Goal: Task Accomplishment & Management: Complete application form

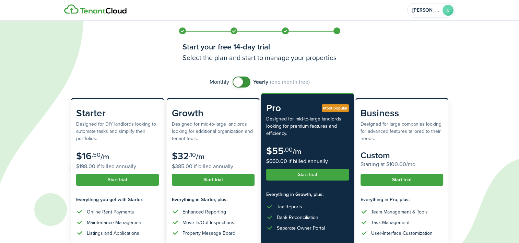
drag, startPoint x: 242, startPoint y: 79, endPoint x: 219, endPoint y: 87, distance: 23.9
checkbox input "false"
click at [219, 87] on div "Monthly Yearly (one month free)" at bounding box center [259, 82] width 377 height 11
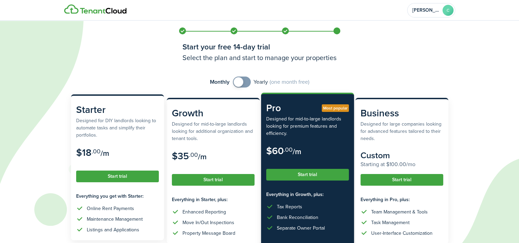
click at [122, 173] on button "Start trial" at bounding box center [117, 177] width 83 height 12
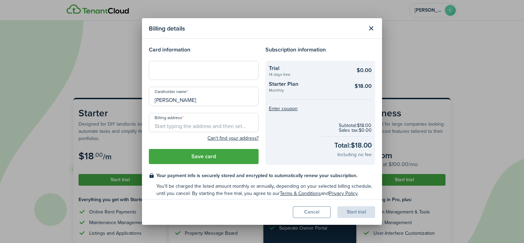
click at [372, 28] on button "Close modal" at bounding box center [371, 29] width 12 height 12
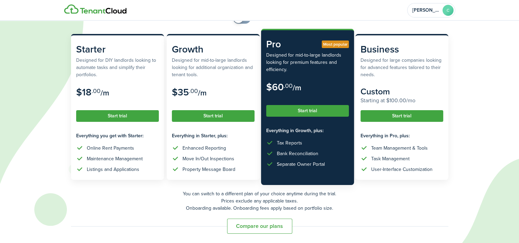
scroll to position [65, 0]
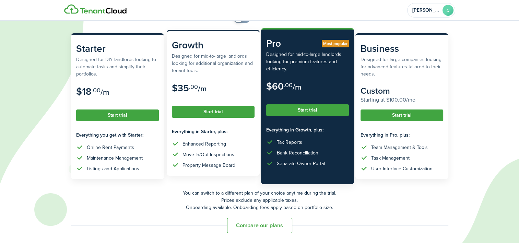
click at [190, 169] on div "Property Message Board" at bounding box center [209, 165] width 53 height 7
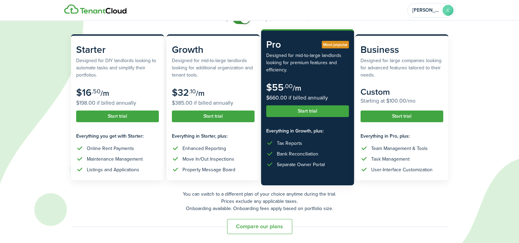
scroll to position [65, 0]
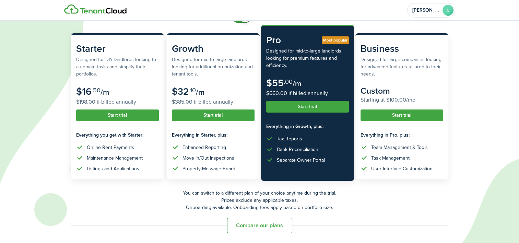
click at [305, 107] on button "Start trial" at bounding box center [307, 107] width 83 height 12
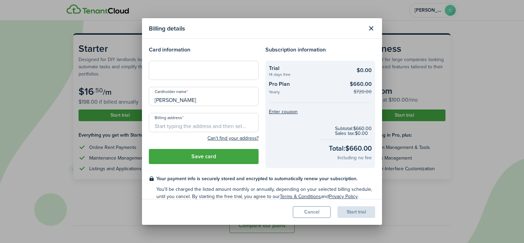
click at [312, 211] on button "Cancel" at bounding box center [312, 212] width 38 height 12
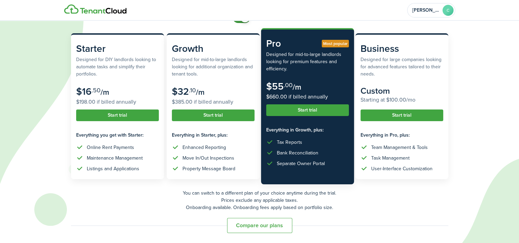
click at [243, 19] on div "[PERSON_NAME]" at bounding box center [260, 10] width 398 height 21
click at [237, 19] on div "[PERSON_NAME]" at bounding box center [260, 10] width 398 height 21
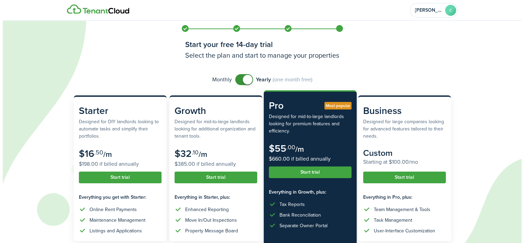
scroll to position [0, 0]
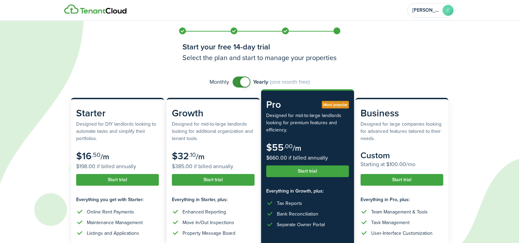
click at [299, 177] on button "Start trial" at bounding box center [307, 171] width 83 height 12
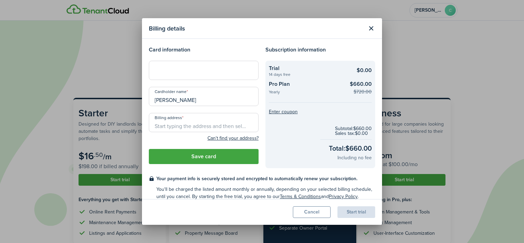
click at [212, 156] on button "Save card" at bounding box center [204, 156] width 110 height 15
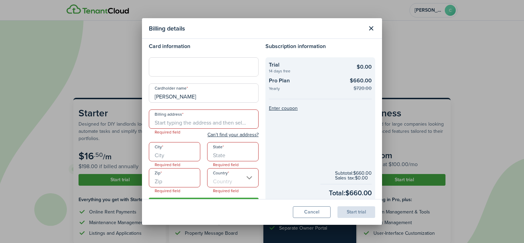
click at [322, 77] on checkout-summary-item-title "Pro Plan" at bounding box center [307, 82] width 77 height 10
click at [160, 121] on input "Billing address" at bounding box center [204, 118] width 110 height 19
type input "[STREET_ADDRESS]"
type input "[PERSON_NAME]"
type input "CA"
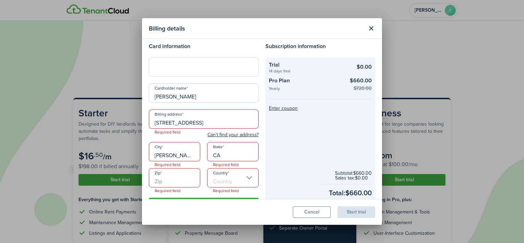
type input "95608"
type input "[GEOGRAPHIC_DATA]"
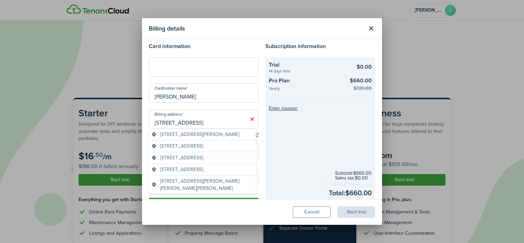
click at [372, 27] on button "Close modal" at bounding box center [371, 29] width 12 height 12
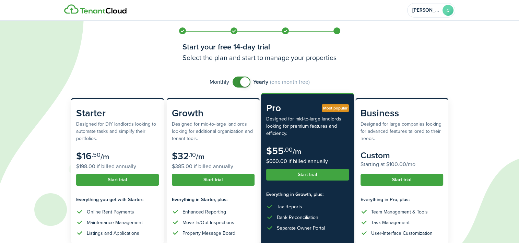
checkbox input "false"
click at [242, 82] on span at bounding box center [245, 82] width 10 height 10
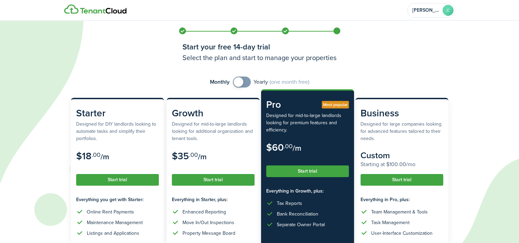
click at [300, 167] on button "Start trial" at bounding box center [307, 171] width 83 height 12
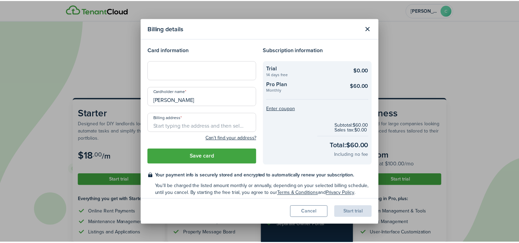
scroll to position [4, 0]
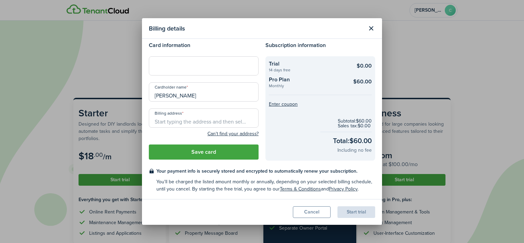
click at [175, 117] on input "Billing address" at bounding box center [204, 117] width 110 height 19
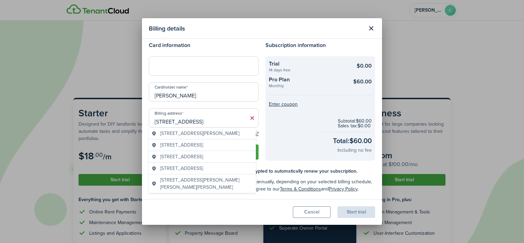
click at [202, 131] on span "[STREET_ADDRESS][PERSON_NAME]" at bounding box center [199, 133] width 79 height 7
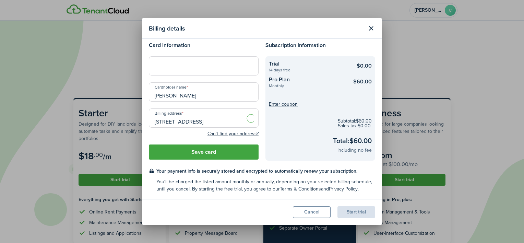
type input "[STREET_ADDRESS][PERSON_NAME]"
click at [198, 151] on button "Save card" at bounding box center [204, 151] width 110 height 15
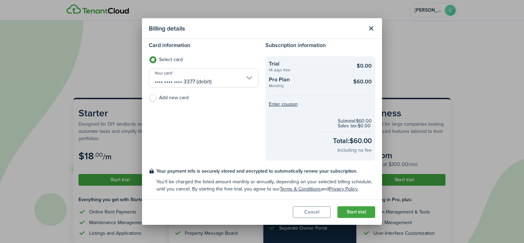
click at [348, 211] on button "Start trial" at bounding box center [357, 212] width 38 height 12
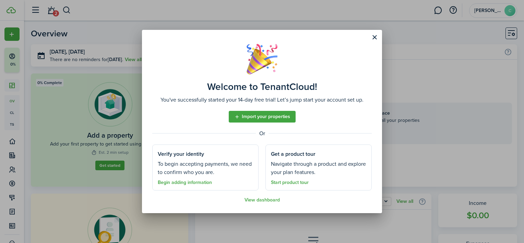
click at [262, 113] on link "Import your properties" at bounding box center [262, 117] width 67 height 12
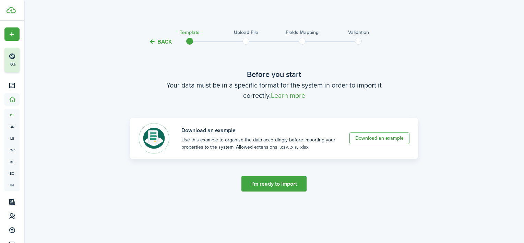
click at [155, 42] on button "Back" at bounding box center [160, 41] width 23 height 7
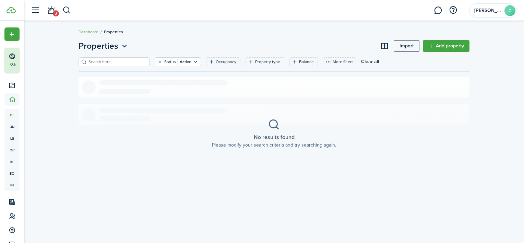
click at [433, 44] on link "Add property" at bounding box center [446, 46] width 47 height 12
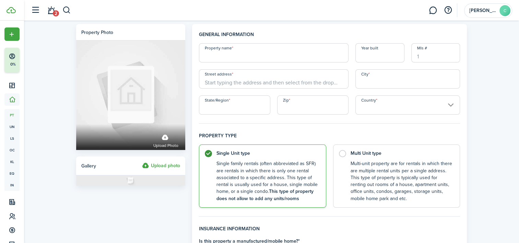
click at [217, 58] on input "Property name" at bounding box center [274, 52] width 150 height 19
type input "[PERSON_NAME]"
click at [363, 54] on input "Year built" at bounding box center [379, 52] width 49 height 19
type input "1970"
click at [415, 58] on input "Mls #" at bounding box center [435, 52] width 49 height 19
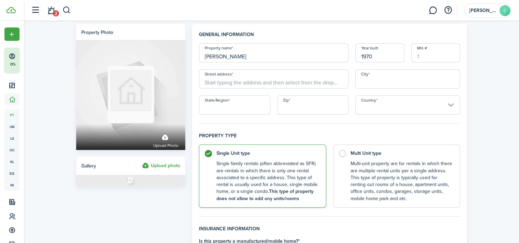
click at [417, 55] on input "Mls #" at bounding box center [435, 52] width 49 height 19
type input "2"
click at [207, 80] on input "Street address" at bounding box center [274, 78] width 150 height 19
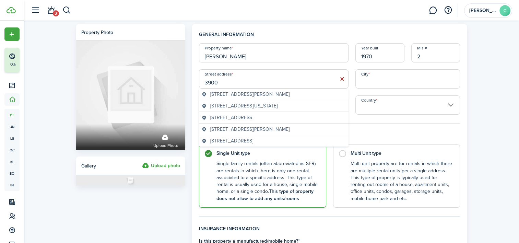
click at [248, 80] on input "3900" at bounding box center [274, 78] width 150 height 19
click at [242, 94] on span "[STREET_ADDRESS][PERSON_NAME]" at bounding box center [249, 94] width 79 height 7
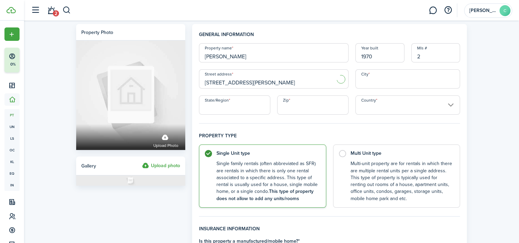
type input "[STREET_ADDRESS][PERSON_NAME]"
type input "[GEOGRAPHIC_DATA]"
type input "CA"
type input "95838"
type input "[GEOGRAPHIC_DATA]"
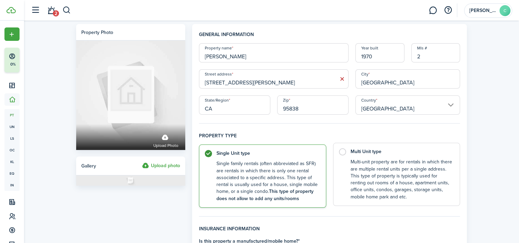
click at [343, 151] on label "Multi Unit type Multi-unit property are for rentals in which there are multiple…" at bounding box center [396, 174] width 127 height 63
radio input "false"
radio input "true"
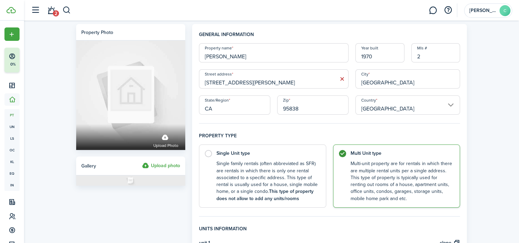
click at [417, 56] on input "2" at bounding box center [435, 52] width 49 height 19
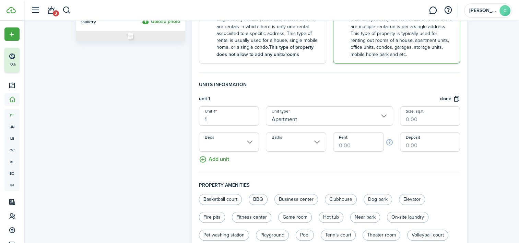
scroll to position [148, 0]
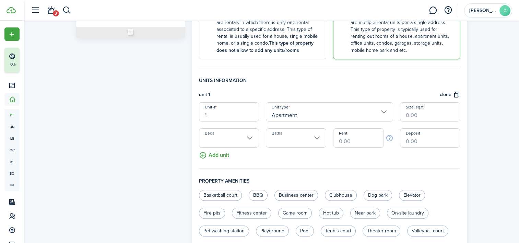
click at [250, 138] on input "Beds" at bounding box center [229, 137] width 60 height 19
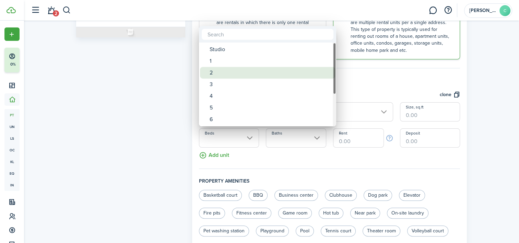
click at [211, 74] on div "2" at bounding box center [270, 73] width 121 height 12
type input "2"
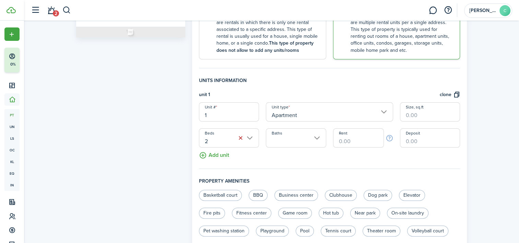
click at [316, 135] on input "Baths" at bounding box center [296, 137] width 60 height 19
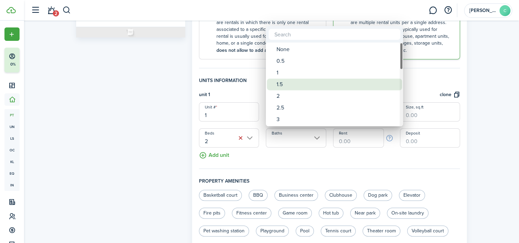
click at [277, 81] on div "1.5" at bounding box center [337, 85] width 121 height 12
type input "1.5"
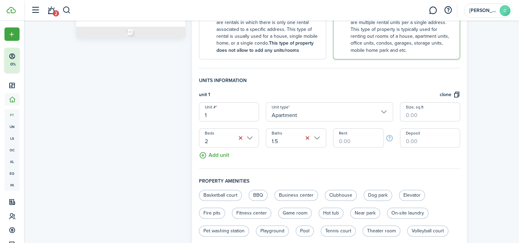
click at [337, 136] on input "Rent" at bounding box center [358, 137] width 51 height 19
type input "$1,400.00"
click at [407, 139] on input "Deposit" at bounding box center [430, 137] width 60 height 19
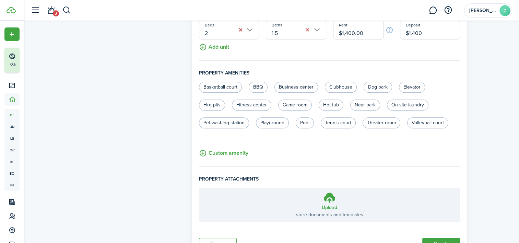
scroll to position [287, 0]
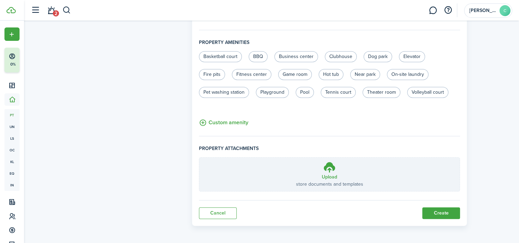
type input "$1,400.00"
click at [445, 210] on button "Create" at bounding box center [441, 213] width 38 height 12
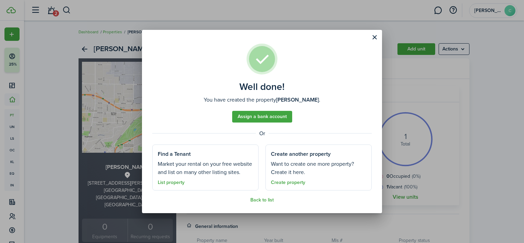
click at [375, 35] on button "Close modal" at bounding box center [375, 38] width 12 height 12
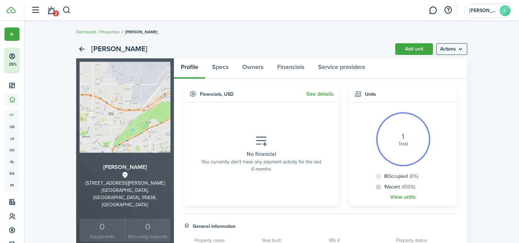
click at [405, 51] on link "Add unit" at bounding box center [414, 49] width 38 height 12
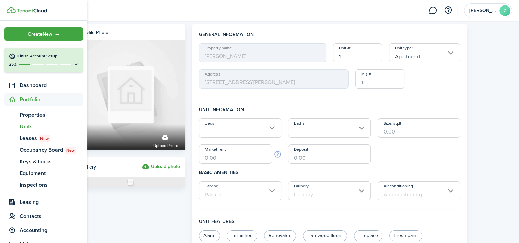
click at [38, 32] on span "Create New" at bounding box center [40, 34] width 25 height 5
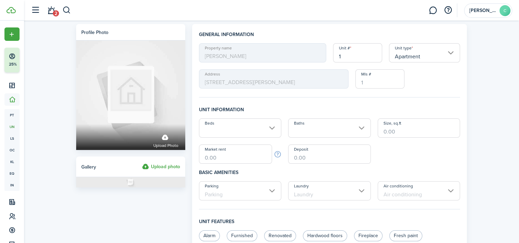
drag, startPoint x: 102, startPoint y: 33, endPoint x: 259, endPoint y: 42, distance: 157.4
click at [259, 42] on h4 "General information" at bounding box center [329, 37] width 261 height 12
click at [37, 11] on button "button" at bounding box center [35, 10] width 13 height 13
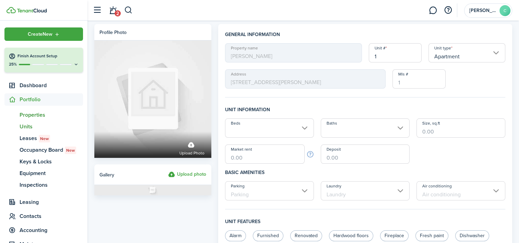
click at [35, 115] on span "Properties" at bounding box center [51, 115] width 63 height 8
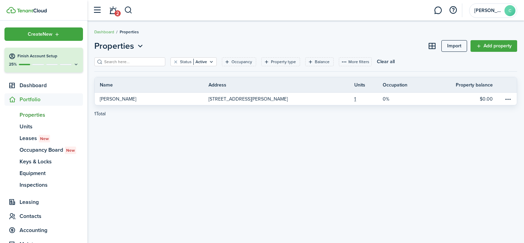
click at [491, 43] on link "Add property" at bounding box center [494, 46] width 47 height 12
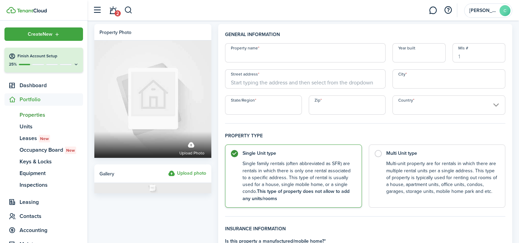
click at [243, 58] on input "Property name" at bounding box center [305, 52] width 161 height 19
drag, startPoint x: 243, startPoint y: 58, endPoint x: 387, endPoint y: 56, distance: 143.4
click at [387, 56] on div "Property name [STREET_ADDRESS][PERSON_NAME]" at bounding box center [305, 52] width 167 height 19
type input "[STREET_ADDRESS][PERSON_NAME]"
click at [387, 56] on div "Property name [STREET_ADDRESS][PERSON_NAME]" at bounding box center [305, 52] width 167 height 19
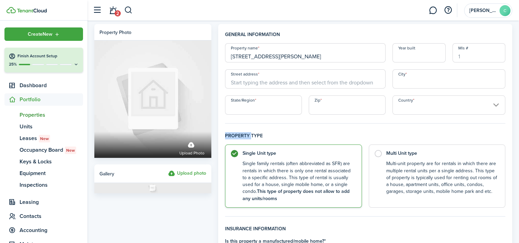
click at [387, 56] on div "Property name [STREET_ADDRESS][PERSON_NAME]" at bounding box center [305, 52] width 167 height 19
drag, startPoint x: 387, startPoint y: 56, endPoint x: 358, endPoint y: 33, distance: 36.6
click at [358, 33] on h4 "General information" at bounding box center [365, 37] width 280 height 12
click at [401, 58] on input "Year built" at bounding box center [419, 52] width 53 height 19
type input "1970"
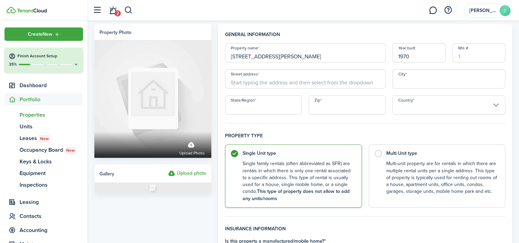
drag, startPoint x: 230, startPoint y: 56, endPoint x: 280, endPoint y: 59, distance: 50.6
click at [280, 59] on input "[STREET_ADDRESS][PERSON_NAME]" at bounding box center [305, 52] width 161 height 19
type input "[PERSON_NAME] 2"
click at [233, 82] on input "Street address" at bounding box center [305, 78] width 161 height 19
click at [233, 80] on input "Street address" at bounding box center [305, 78] width 161 height 19
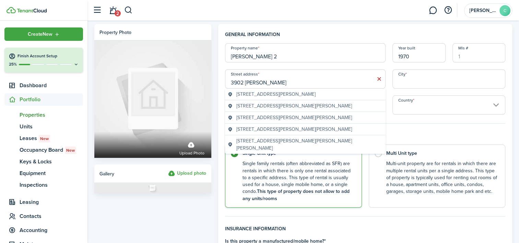
click at [254, 95] on span "[STREET_ADDRESS][PERSON_NAME]" at bounding box center [275, 94] width 79 height 7
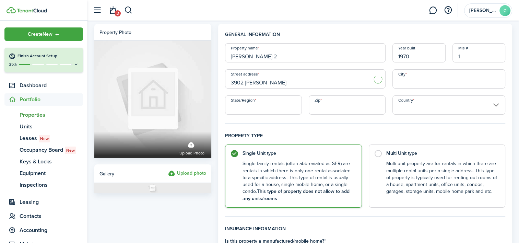
type input "[STREET_ADDRESS][PERSON_NAME]"
type input "[GEOGRAPHIC_DATA]"
type input "CA"
type input "95838"
type input "[GEOGRAPHIC_DATA]"
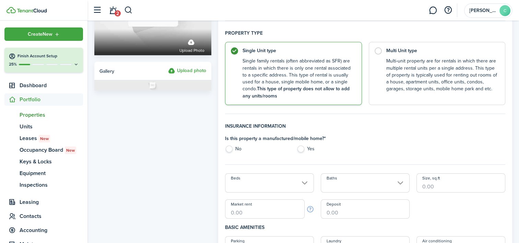
scroll to position [102, 0]
click at [231, 152] on label "No" at bounding box center [257, 151] width 65 height 10
radio input "true"
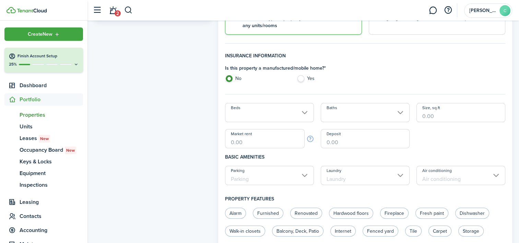
scroll to position [173, 0]
click at [313, 111] on input "Beds" at bounding box center [269, 112] width 89 height 19
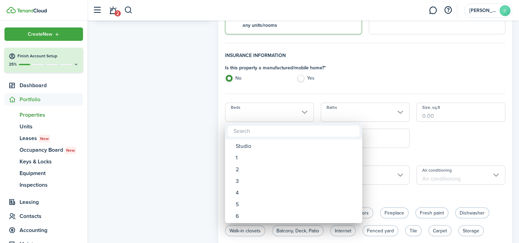
click at [235, 173] on span "Beds" at bounding box center [231, 170] width 10 height 10
type input "2"
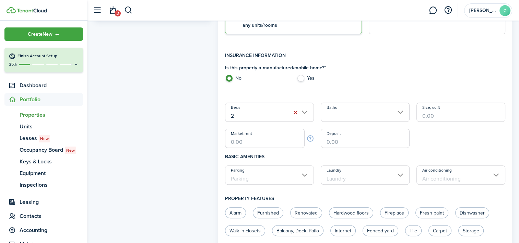
click at [419, 113] on input "Size, sq.ft" at bounding box center [461, 112] width 89 height 19
click at [401, 113] on input "Baths" at bounding box center [365, 112] width 89 height 19
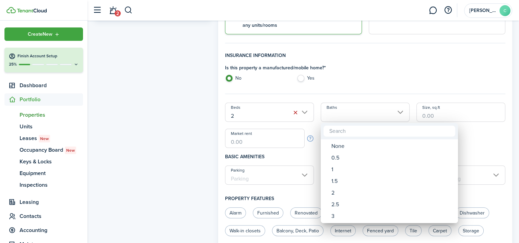
click at [335, 187] on div "2" at bounding box center [391, 193] width 121 height 12
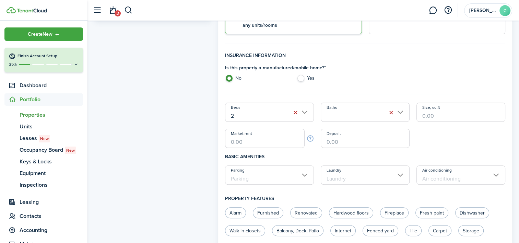
type input "2"
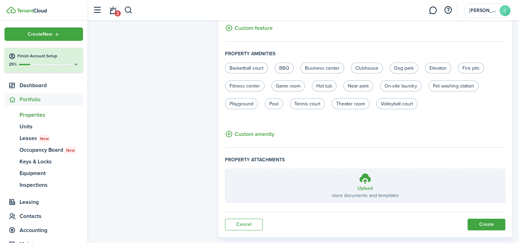
scroll to position [436, 0]
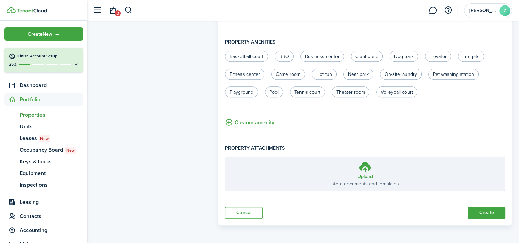
click at [490, 210] on button "Create" at bounding box center [487, 213] width 38 height 12
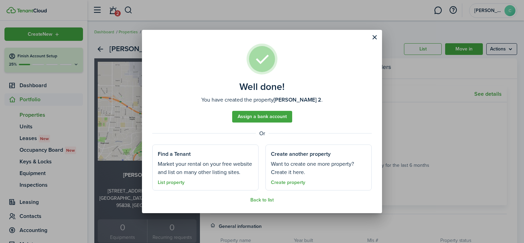
click at [374, 37] on button "Close modal" at bounding box center [375, 38] width 12 height 12
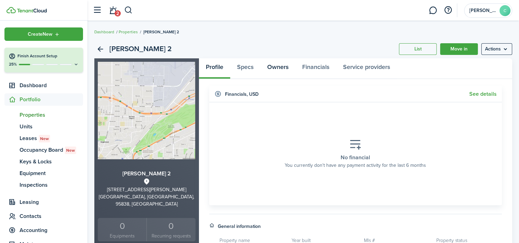
click at [278, 67] on link "Owners" at bounding box center [277, 68] width 35 height 21
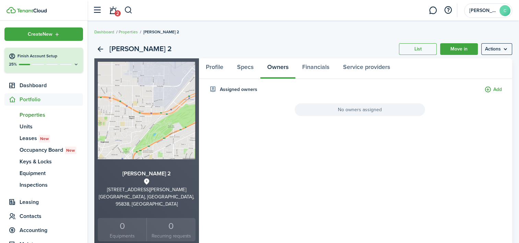
click at [488, 88] on button "Add" at bounding box center [493, 90] width 17 height 8
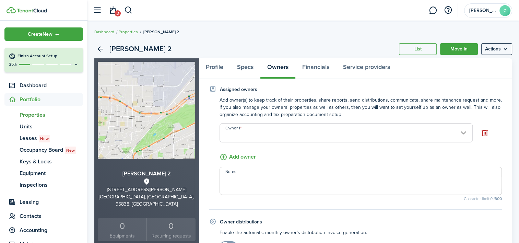
click at [231, 131] on input "Owner 1" at bounding box center [346, 132] width 253 height 19
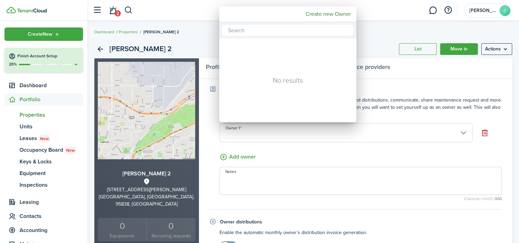
click at [231, 131] on div at bounding box center [259, 121] width 629 height 353
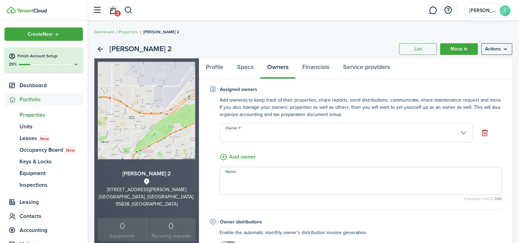
click at [233, 131] on input "Owner 1" at bounding box center [346, 132] width 253 height 19
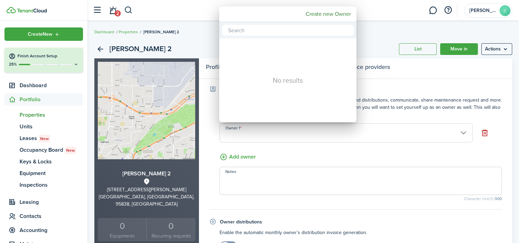
click at [233, 131] on div at bounding box center [259, 121] width 629 height 353
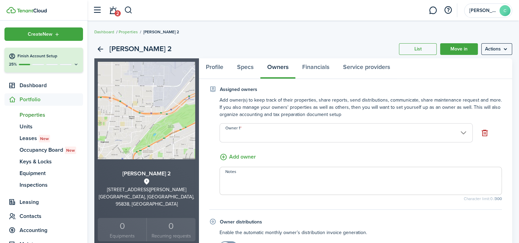
click at [233, 131] on input "Owner 1" at bounding box center [346, 132] width 253 height 19
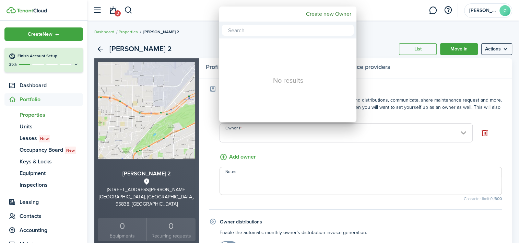
click at [250, 30] on input "text" at bounding box center [288, 30] width 132 height 11
click at [464, 131] on div at bounding box center [259, 121] width 629 height 353
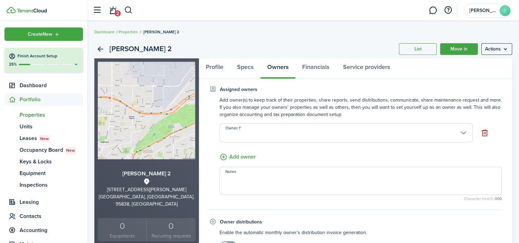
click at [267, 129] on input "Owner 1" at bounding box center [346, 132] width 253 height 19
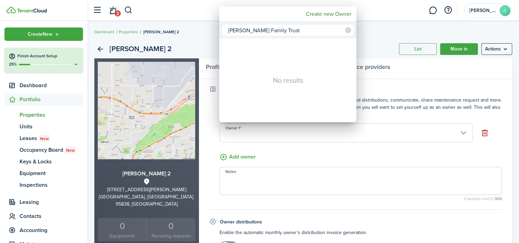
type input "[PERSON_NAME] Family Trust"
click at [368, 69] on div at bounding box center [259, 121] width 629 height 353
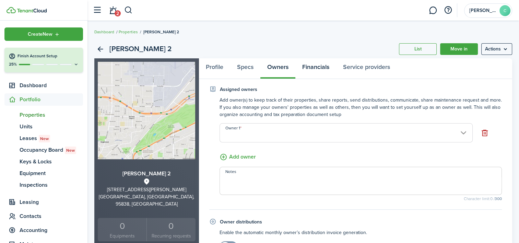
click at [320, 66] on link "Financials" at bounding box center [315, 68] width 41 height 21
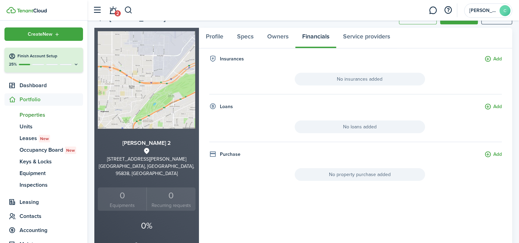
scroll to position [28, 0]
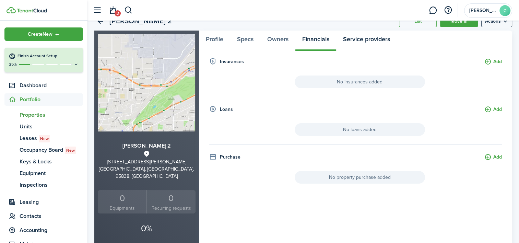
click at [353, 42] on link "Service providers" at bounding box center [366, 41] width 61 height 21
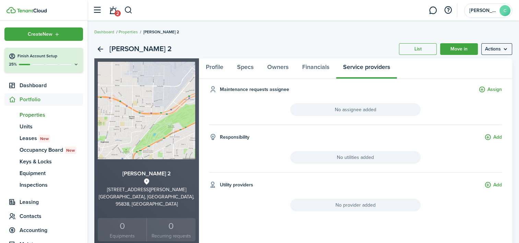
click at [350, 110] on span "No assignee added" at bounding box center [355, 109] width 130 height 13
click at [481, 87] on button "Assign" at bounding box center [490, 90] width 23 height 8
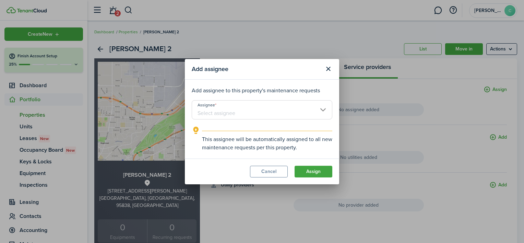
click at [211, 107] on input "Assignee" at bounding box center [262, 109] width 141 height 19
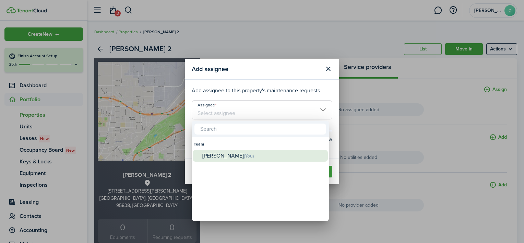
click at [224, 156] on div "[PERSON_NAME] (You)" at bounding box center [262, 156] width 121 height 12
type input "[PERSON_NAME]"
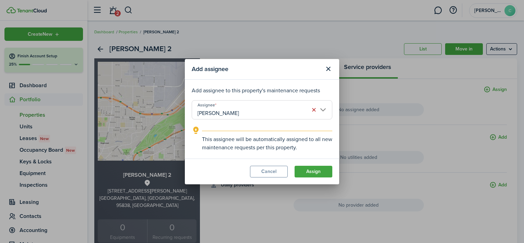
click at [311, 167] on button "Assign" at bounding box center [314, 172] width 38 height 12
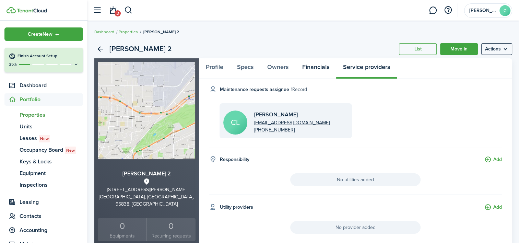
click at [315, 66] on link "Financials" at bounding box center [315, 68] width 41 height 21
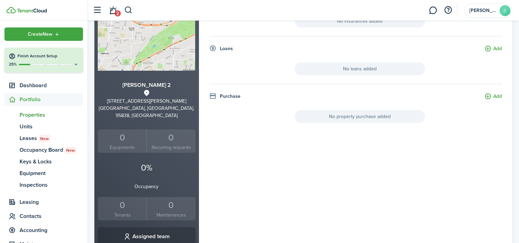
scroll to position [90, 0]
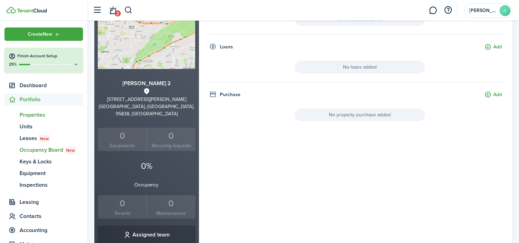
click at [12, 144] on span "oc" at bounding box center [11, 150] width 15 height 12
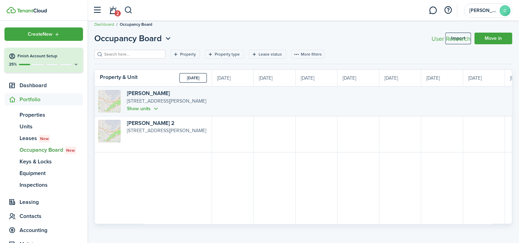
scroll to position [0, 491]
click at [494, 34] on link "Move in" at bounding box center [494, 39] width 38 height 12
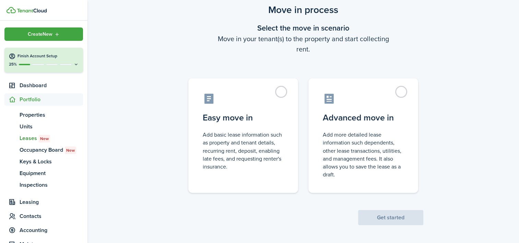
scroll to position [22, 0]
click at [36, 158] on span "Keys & Locks" at bounding box center [51, 161] width 63 height 8
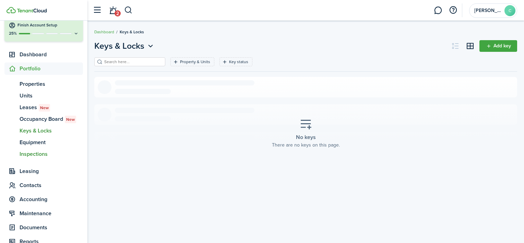
scroll to position [33, 0]
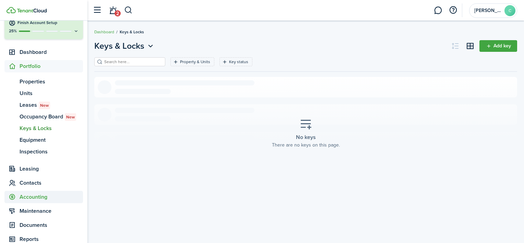
click at [29, 198] on span "Accounting" at bounding box center [51, 197] width 63 height 8
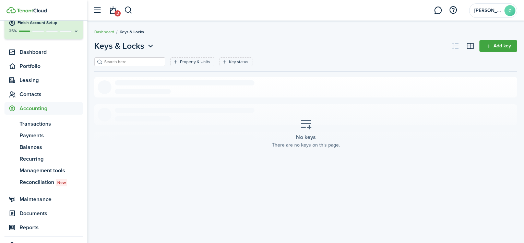
click at [32, 111] on span "Accounting" at bounding box center [51, 108] width 63 height 8
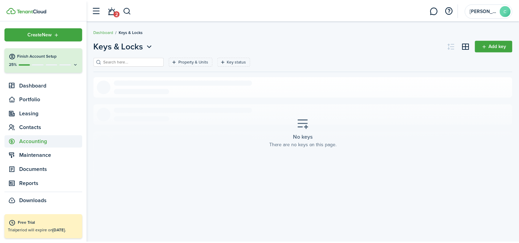
scroll to position [0, 0]
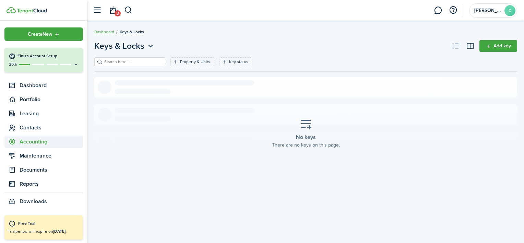
click at [30, 143] on span "Accounting" at bounding box center [51, 142] width 63 height 8
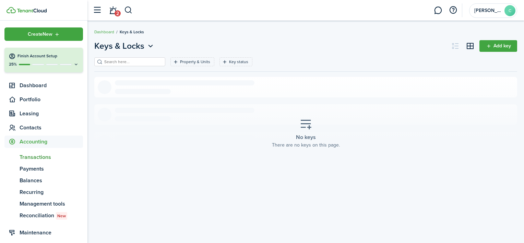
click at [29, 156] on span "Transactions" at bounding box center [51, 157] width 63 height 8
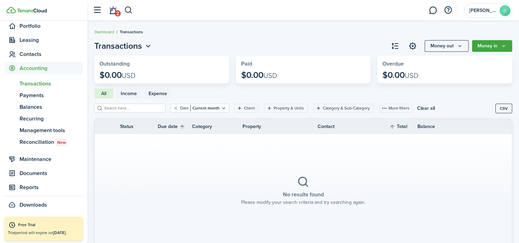
scroll to position [75, 0]
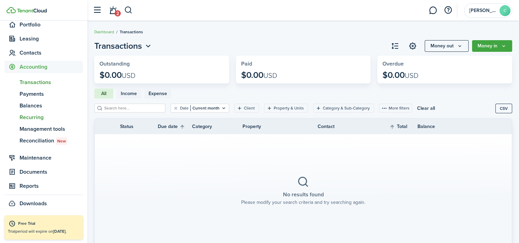
click at [32, 114] on span "Recurring" at bounding box center [51, 117] width 63 height 8
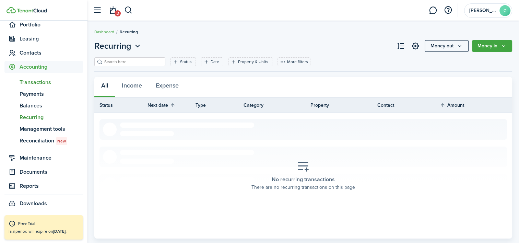
click at [33, 78] on span "Transactions" at bounding box center [51, 82] width 63 height 8
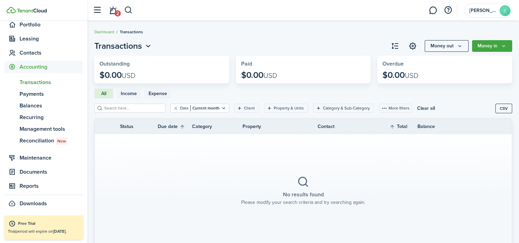
click at [503, 43] on button "Money in" at bounding box center [492, 46] width 40 height 12
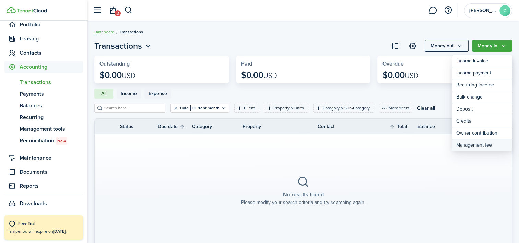
click at [466, 144] on link "Management fee" at bounding box center [482, 145] width 60 height 12
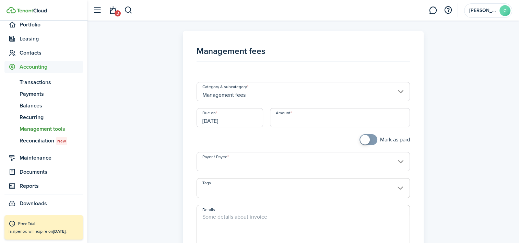
click at [300, 118] on input "Amount" at bounding box center [340, 117] width 140 height 19
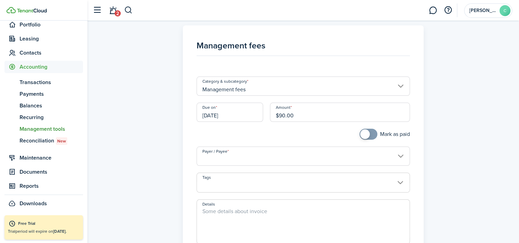
scroll to position [7, 0]
click at [220, 158] on input "Payer / Payee" at bounding box center [303, 154] width 213 height 19
type input "$90.00"
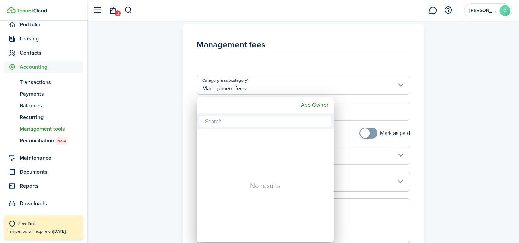
click at [346, 146] on div at bounding box center [259, 121] width 629 height 353
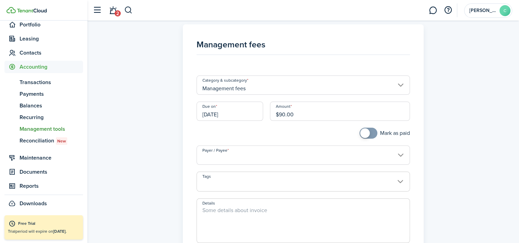
click at [213, 155] on input "Payer / Payee" at bounding box center [303, 154] width 213 height 19
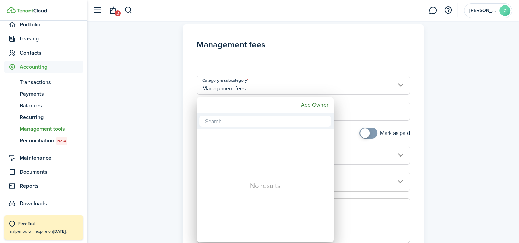
click at [213, 155] on div "No results" at bounding box center [265, 185] width 137 height 113
click at [324, 74] on div at bounding box center [259, 121] width 629 height 353
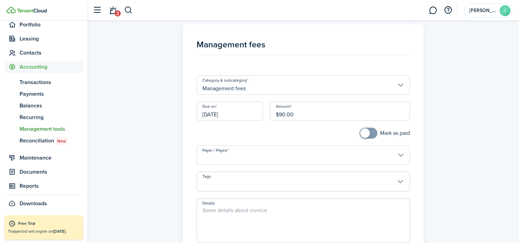
click at [324, 74] on div "Category & subcategory Management fees" at bounding box center [303, 85] width 220 height 33
drag, startPoint x: 399, startPoint y: 156, endPoint x: 333, endPoint y: 161, distance: 66.7
click at [333, 161] on input "Payer / Payee" at bounding box center [303, 154] width 213 height 19
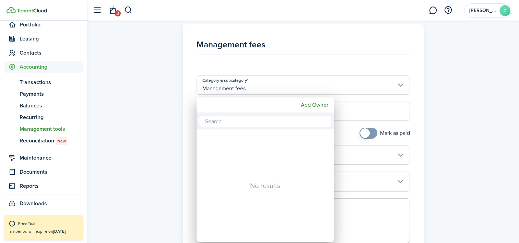
click at [380, 155] on div at bounding box center [259, 121] width 629 height 353
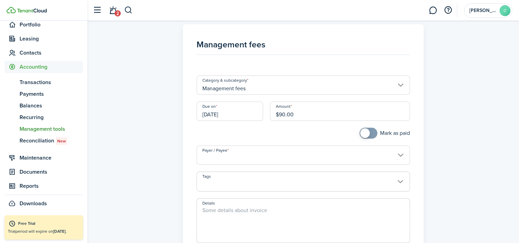
click at [211, 153] on input "Payer / Payee" at bounding box center [303, 154] width 213 height 19
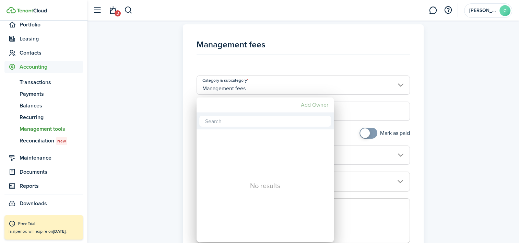
click at [305, 102] on mbsc-button "Add Owner" at bounding box center [314, 105] width 33 height 12
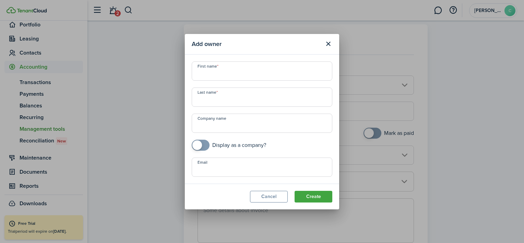
click at [213, 76] on input "First name" at bounding box center [262, 70] width 141 height 19
type input "[PERSON_NAME] TRUST"
click at [202, 97] on input "Last name" at bounding box center [262, 96] width 141 height 19
click at [198, 125] on input "Company name" at bounding box center [262, 123] width 141 height 19
click at [272, 122] on input "Company name" at bounding box center [262, 123] width 141 height 19
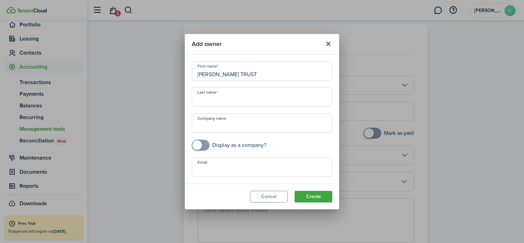
click at [206, 171] on input "Email" at bounding box center [262, 166] width 141 height 19
type input "[EMAIL_ADDRESS][DOMAIN_NAME]"
click at [307, 194] on button "Create" at bounding box center [314, 197] width 38 height 12
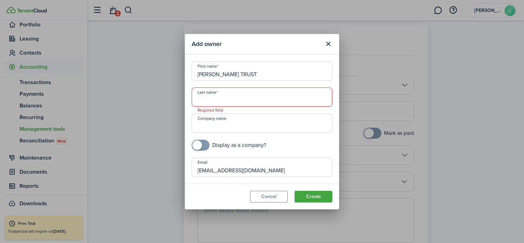
click at [203, 97] on input "Last name" at bounding box center [262, 96] width 141 height 19
type input "Ho"
drag, startPoint x: 209, startPoint y: 103, endPoint x: 187, endPoint y: 104, distance: 22.0
click at [187, 104] on modal-body "First name [PERSON_NAME] TRUST Last name Ho Company name Display as a company? …" at bounding box center [262, 119] width 154 height 129
type input "Spears"
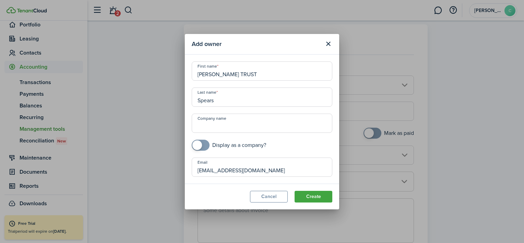
drag, startPoint x: 260, startPoint y: 72, endPoint x: 199, endPoint y: 81, distance: 61.6
click at [199, 81] on div "First name [PERSON_NAME] TRUST Last name [PERSON_NAME] Company name Display as …" at bounding box center [262, 118] width 148 height 115
type input "[PERSON_NAME]"
click at [199, 123] on input "Company name" at bounding box center [262, 123] width 141 height 19
type input "[PERSON_NAME] Family Trust"
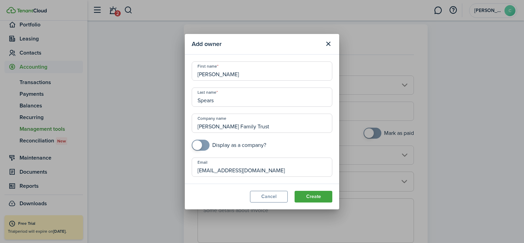
click at [308, 198] on button "Create" at bounding box center [314, 197] width 38 height 12
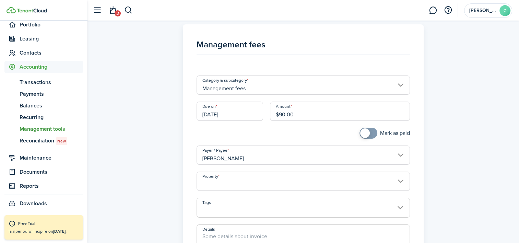
click at [398, 182] on input "Property" at bounding box center [303, 181] width 213 height 19
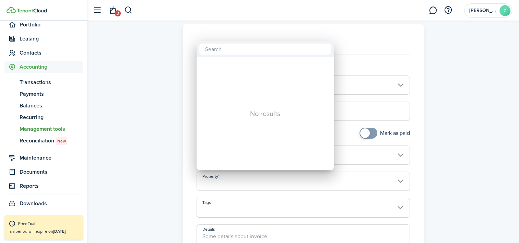
click at [209, 177] on div at bounding box center [259, 121] width 629 height 353
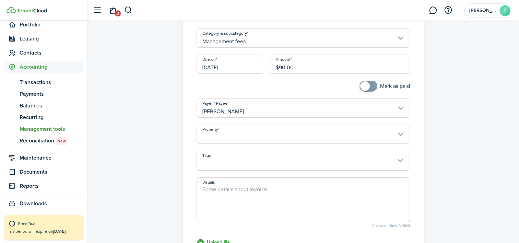
scroll to position [58, 0]
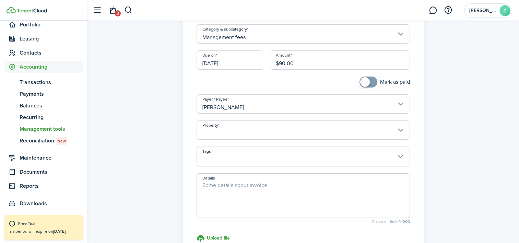
click at [210, 183] on textarea "Details" at bounding box center [303, 197] width 213 height 33
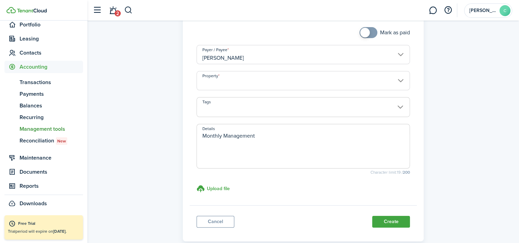
scroll to position [104, 0]
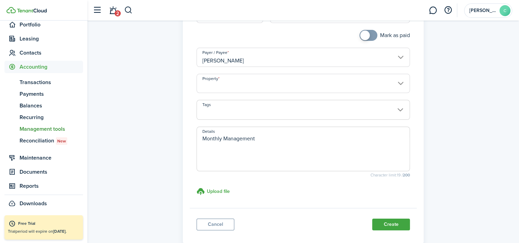
click at [399, 106] on input "Tags" at bounding box center [303, 104] width 213 height 8
type textarea "Monthly Management"
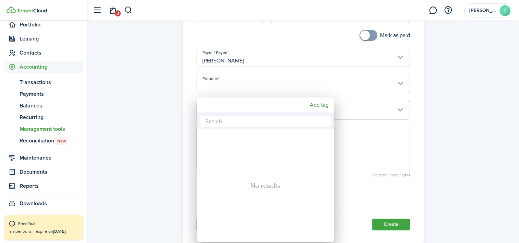
click at [459, 102] on div at bounding box center [259, 121] width 629 height 353
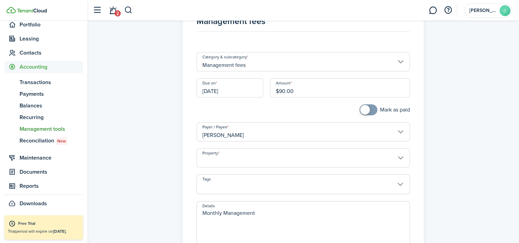
scroll to position [0, 0]
